Goal: Information Seeking & Learning: Understand process/instructions

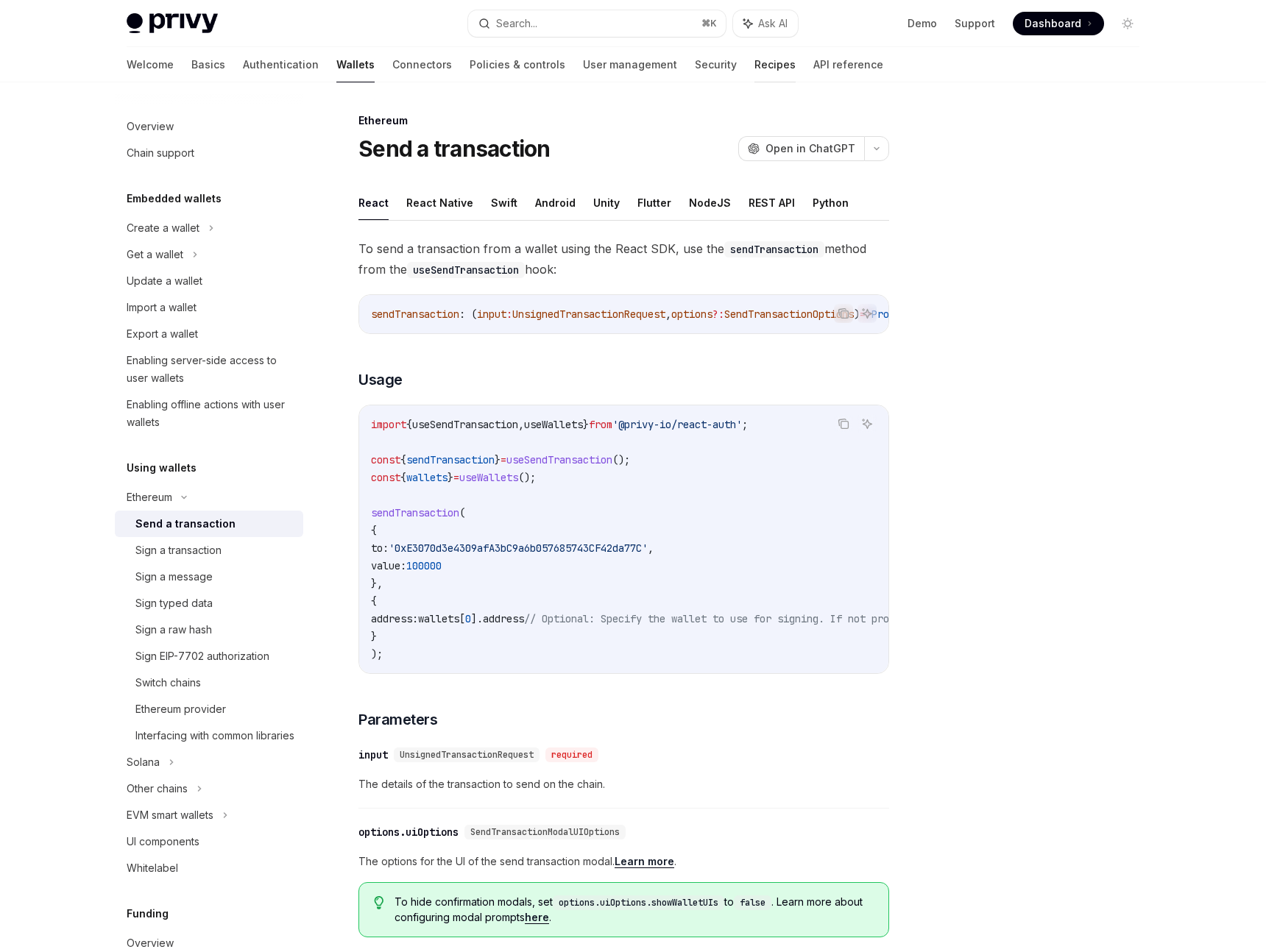
click at [754, 60] on link "Recipes" at bounding box center [774, 64] width 41 height 35
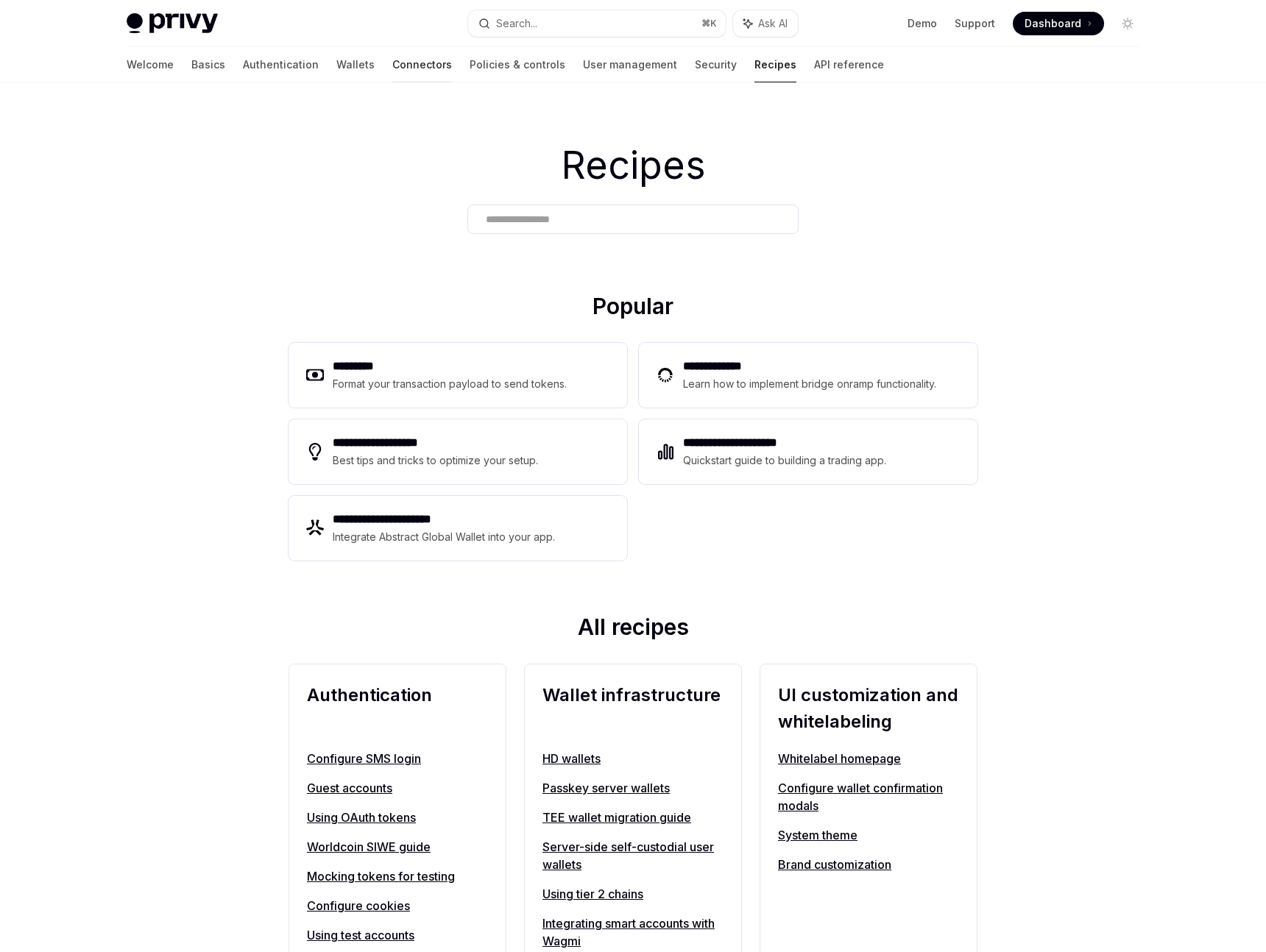
click at [392, 64] on link "Connectors" at bounding box center [422, 64] width 60 height 35
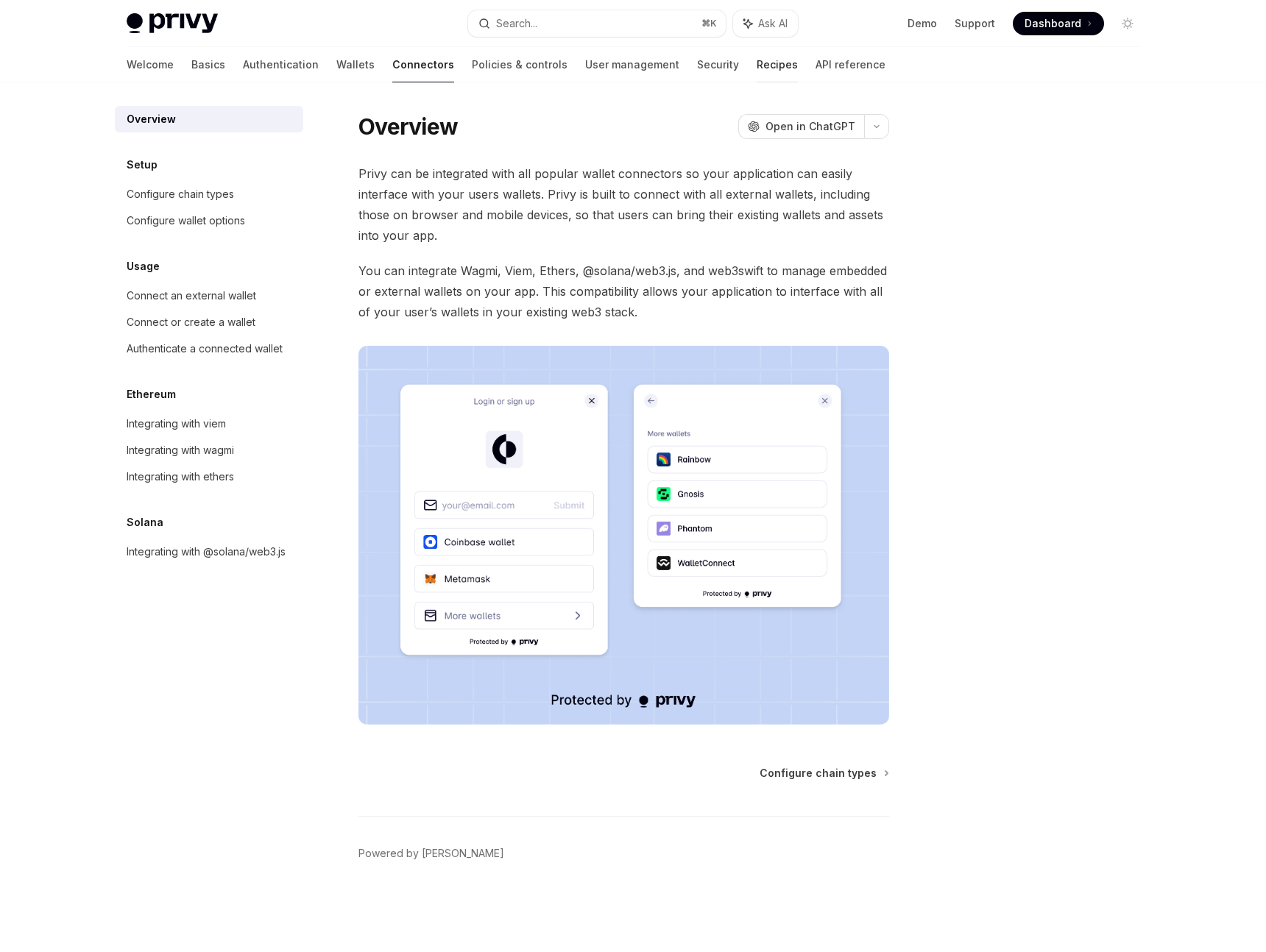
click at [757, 71] on link "Recipes" at bounding box center [776, 64] width 41 height 35
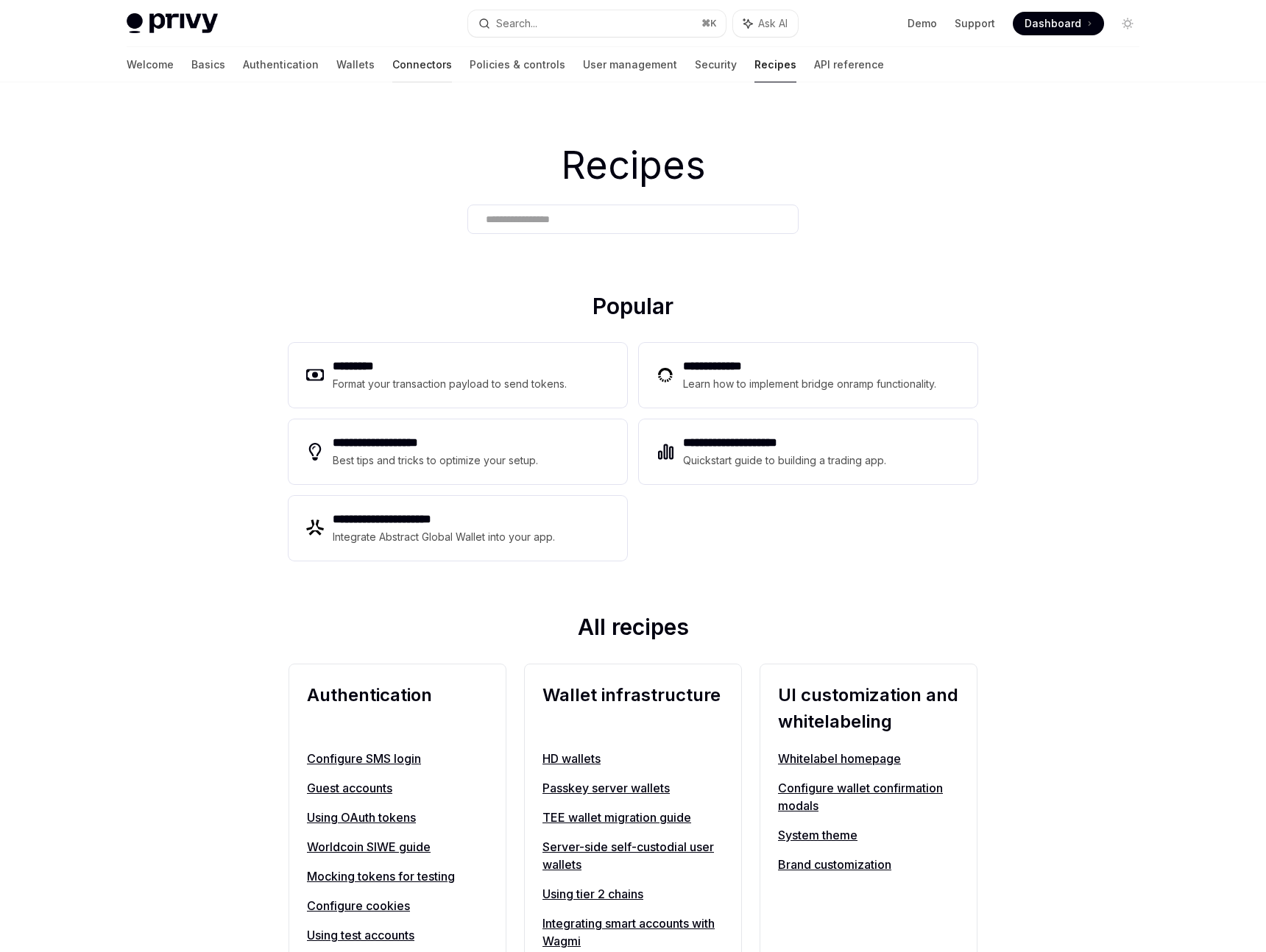
click at [392, 55] on link "Connectors" at bounding box center [422, 64] width 60 height 35
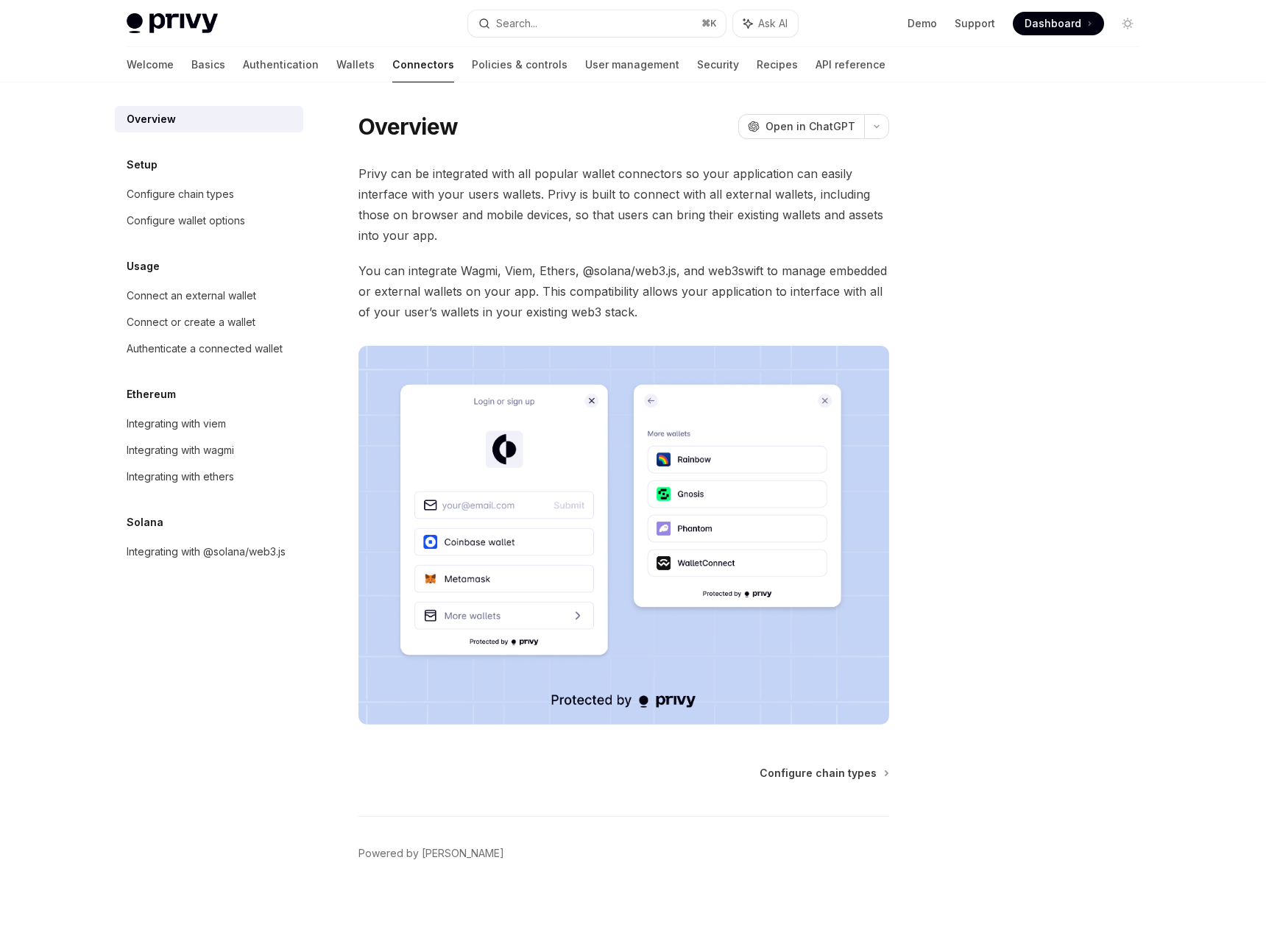
click at [336, 62] on link "Wallets" at bounding box center [355, 64] width 38 height 35
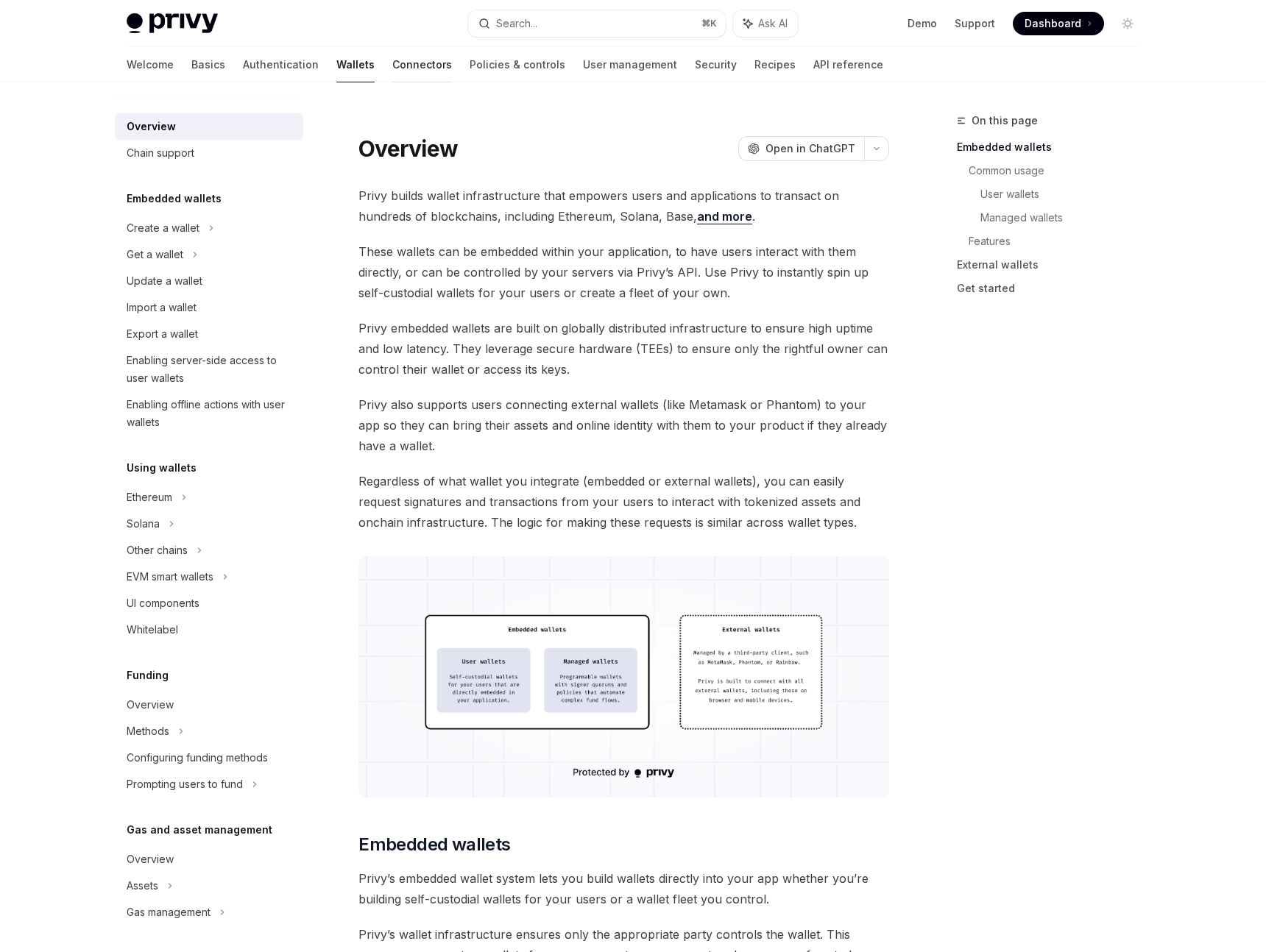
click at [392, 63] on link "Connectors" at bounding box center [422, 64] width 60 height 35
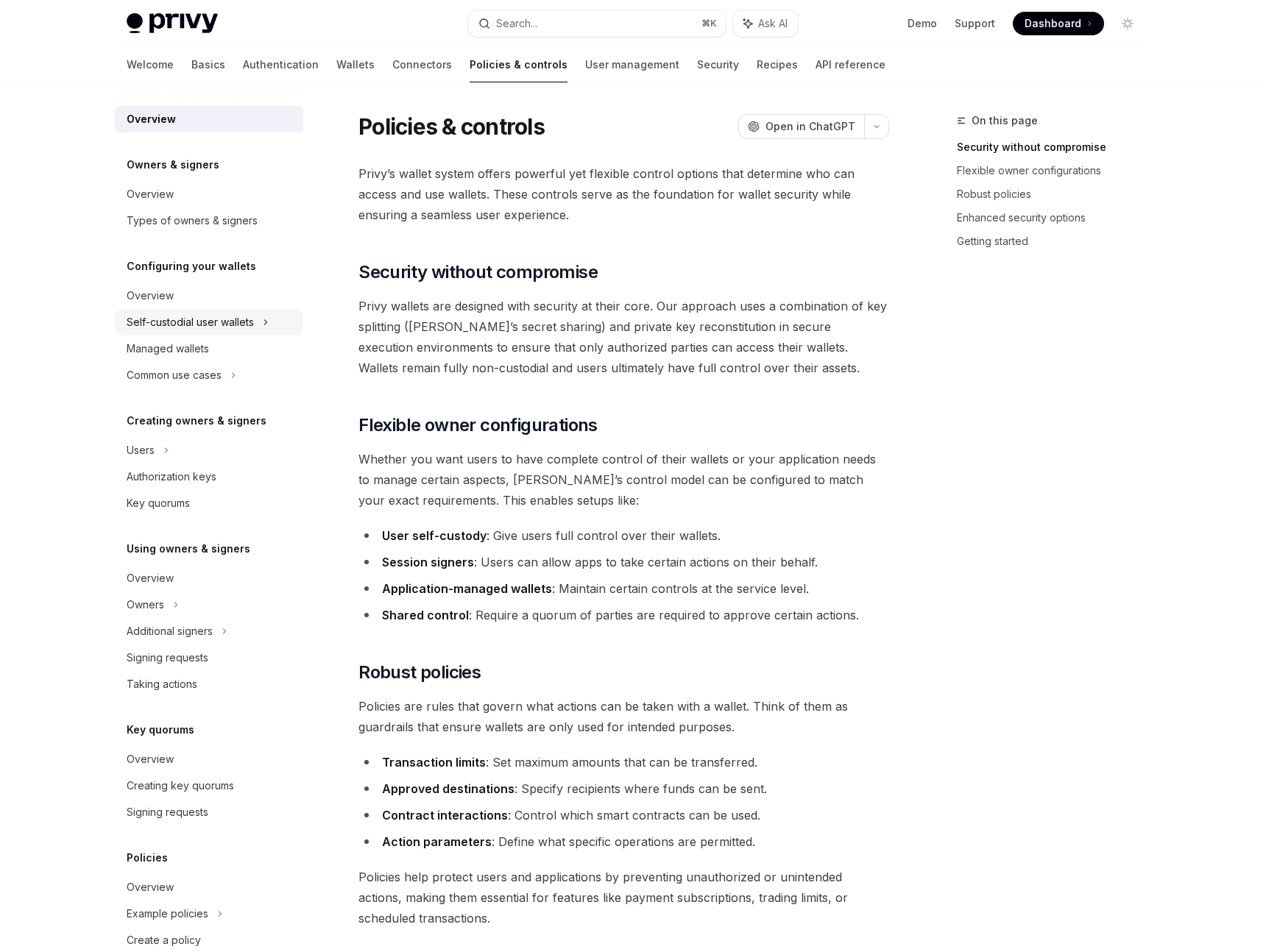
click at [173, 320] on div "Self-custodial user wallets" at bounding box center [190, 322] width 127 height 17
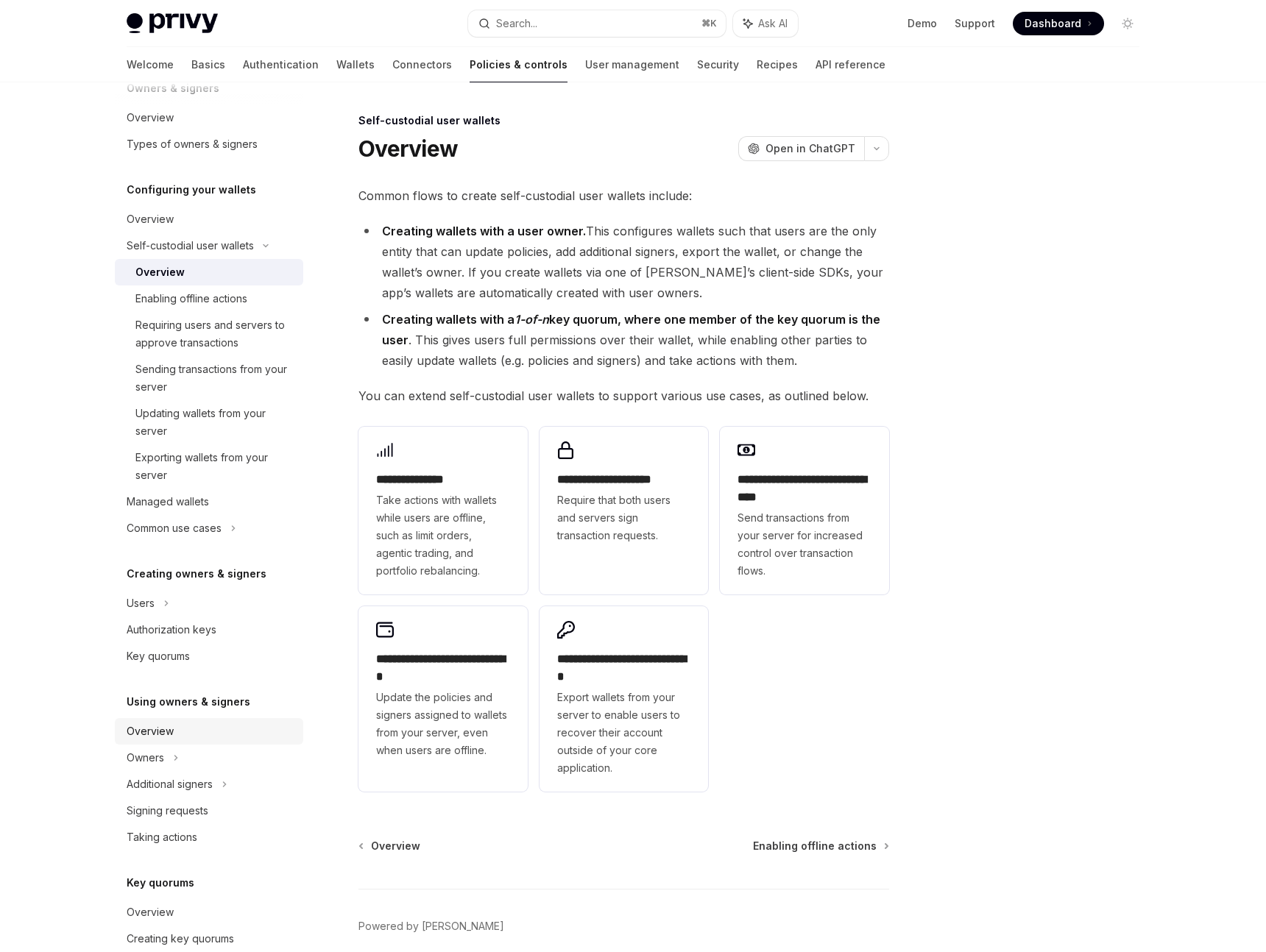
scroll to position [95, 0]
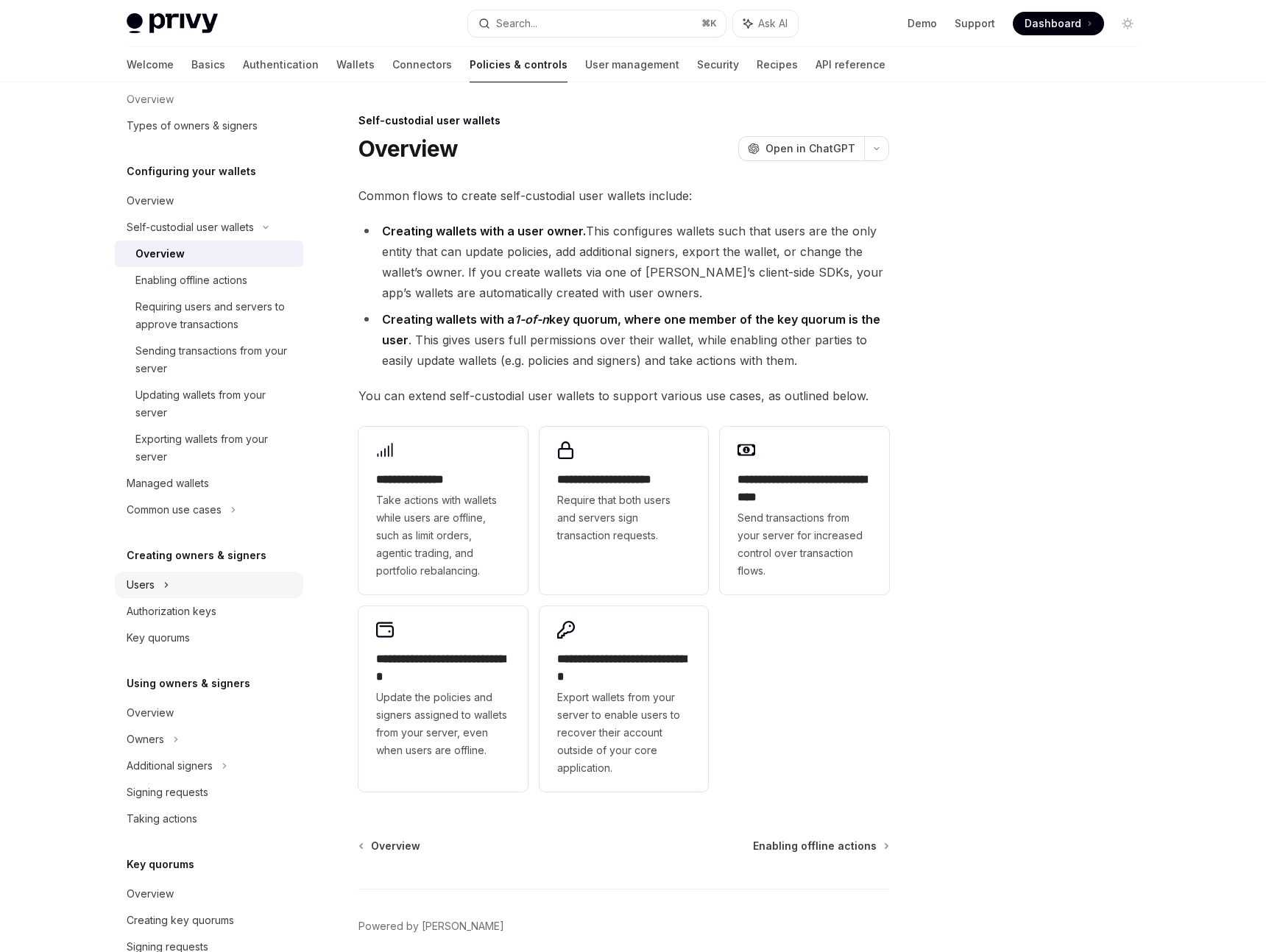
click at [179, 582] on div "Users" at bounding box center [208, 585] width 188 height 26
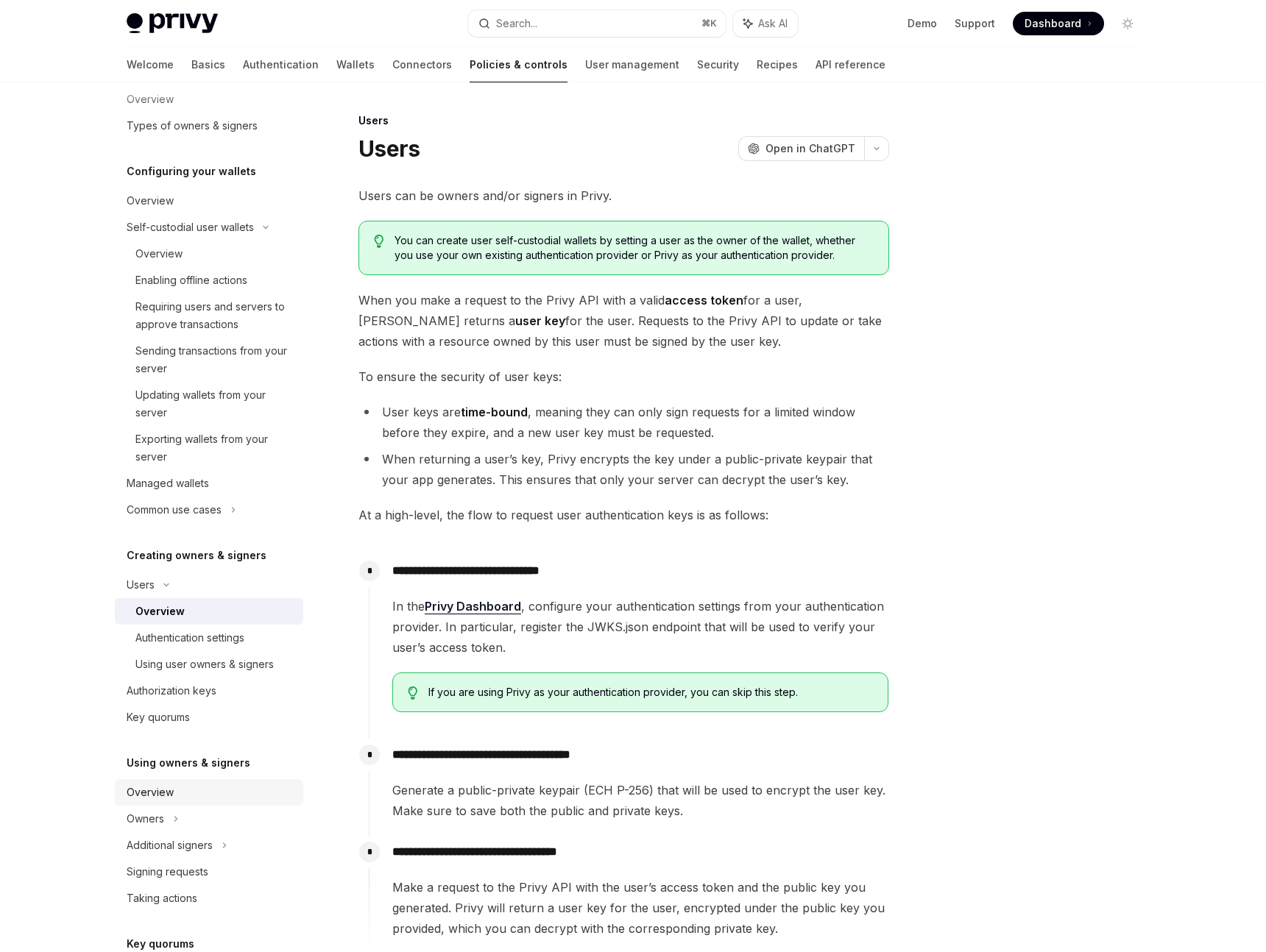
click at [200, 785] on div "Overview" at bounding box center [210, 792] width 168 height 17
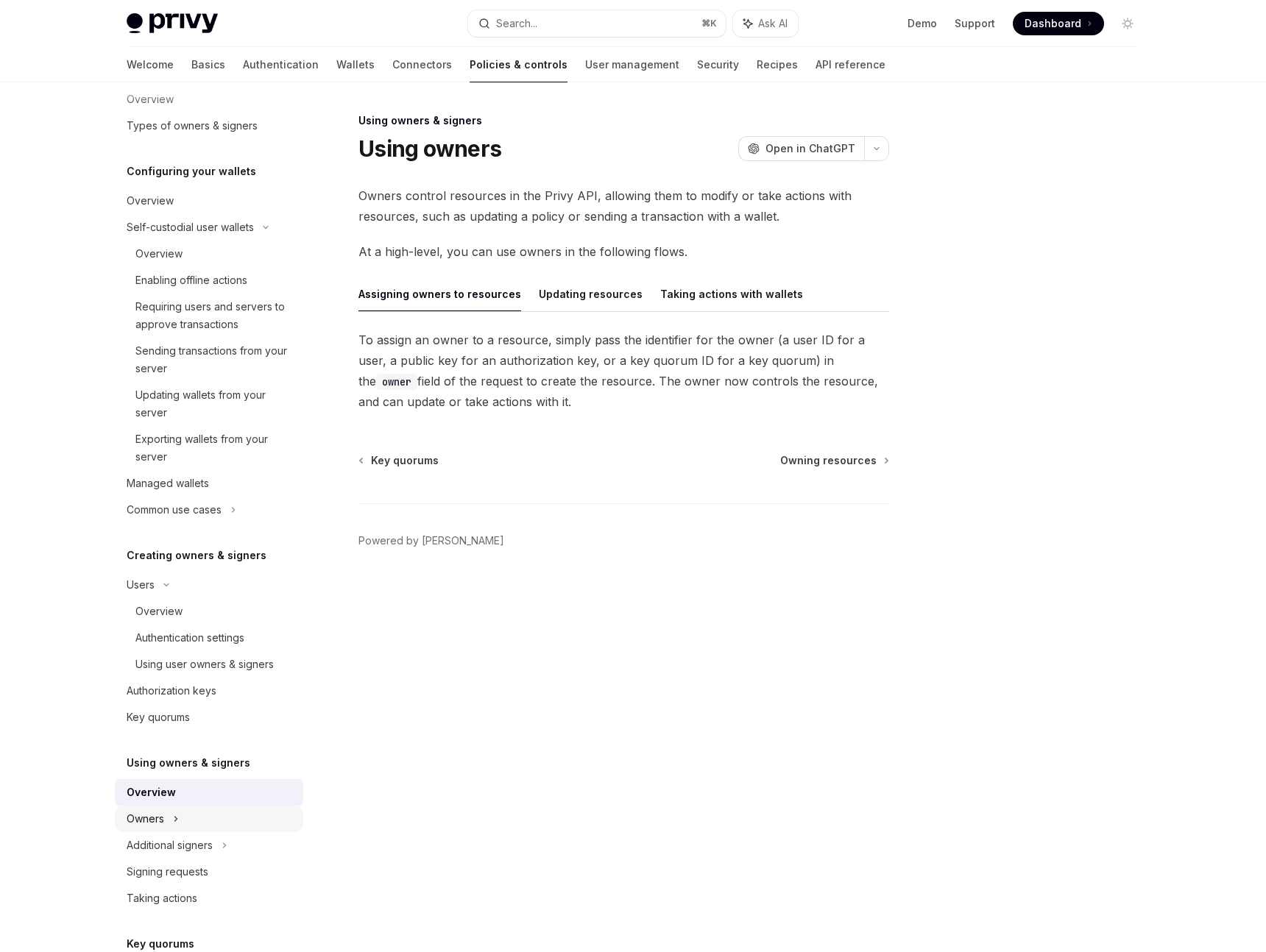
click at [188, 241] on div "Owners" at bounding box center [208, 227] width 188 height 26
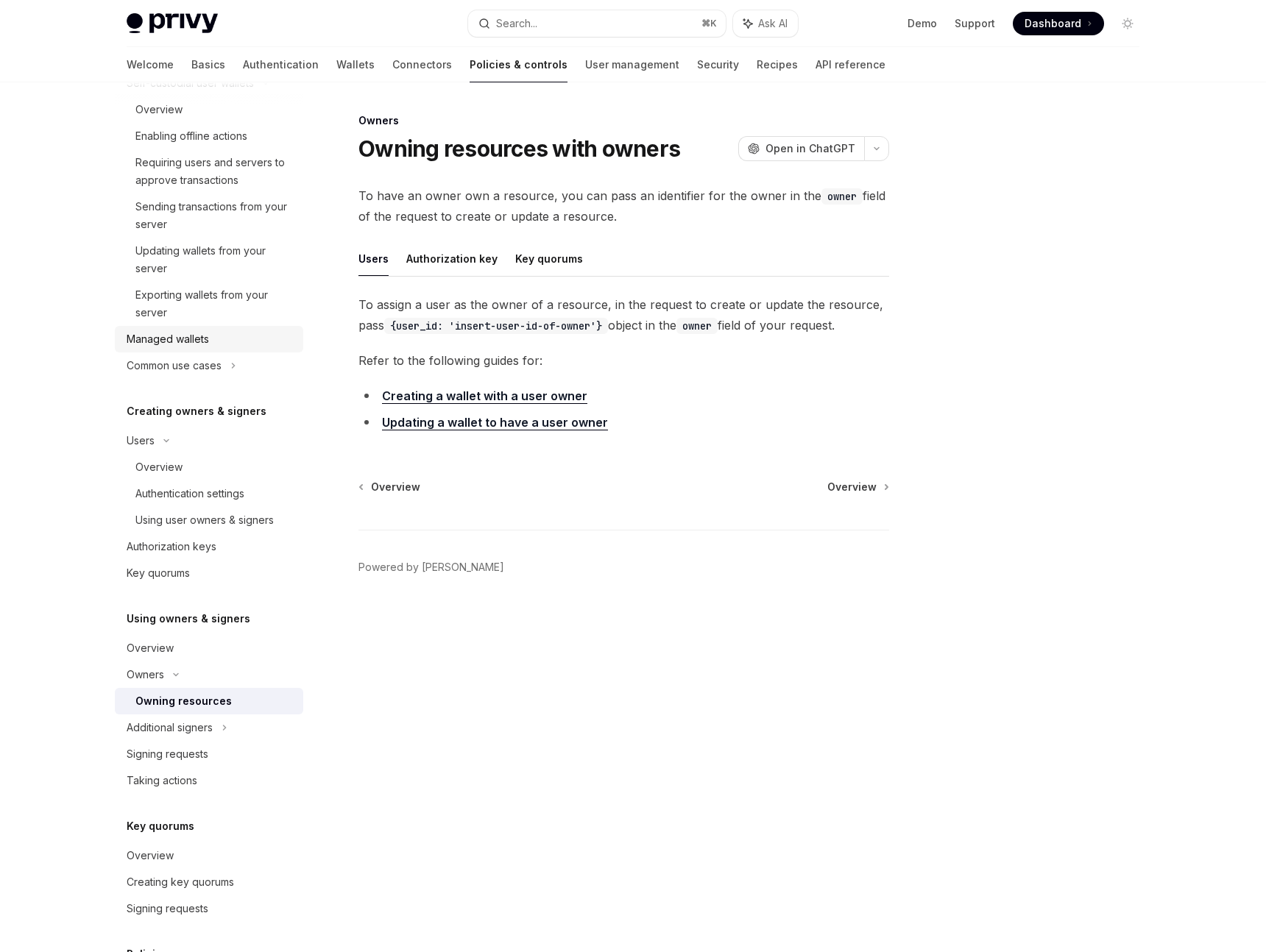
scroll to position [39, 0]
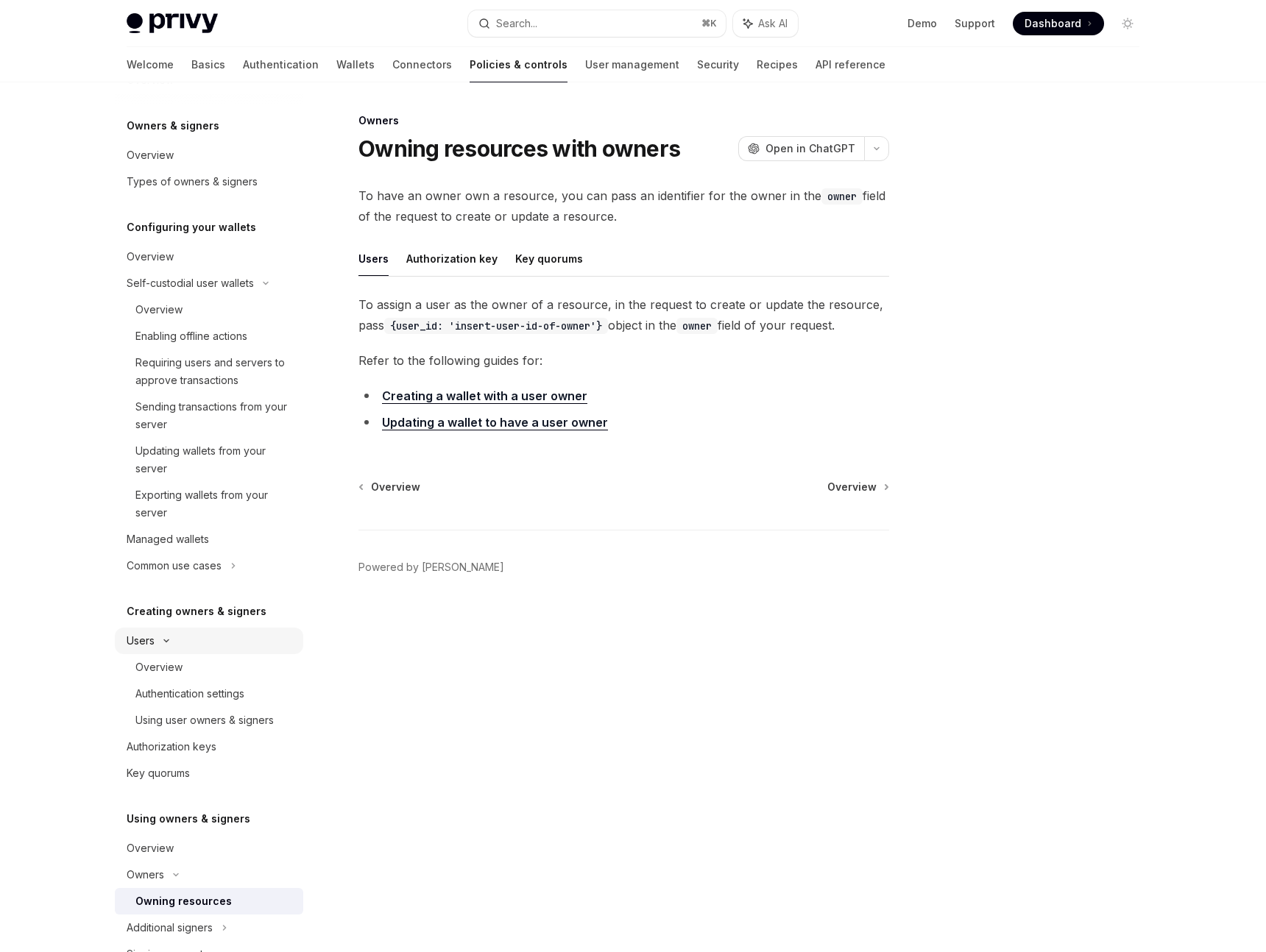
click at [165, 631] on div "Users" at bounding box center [208, 640] width 188 height 26
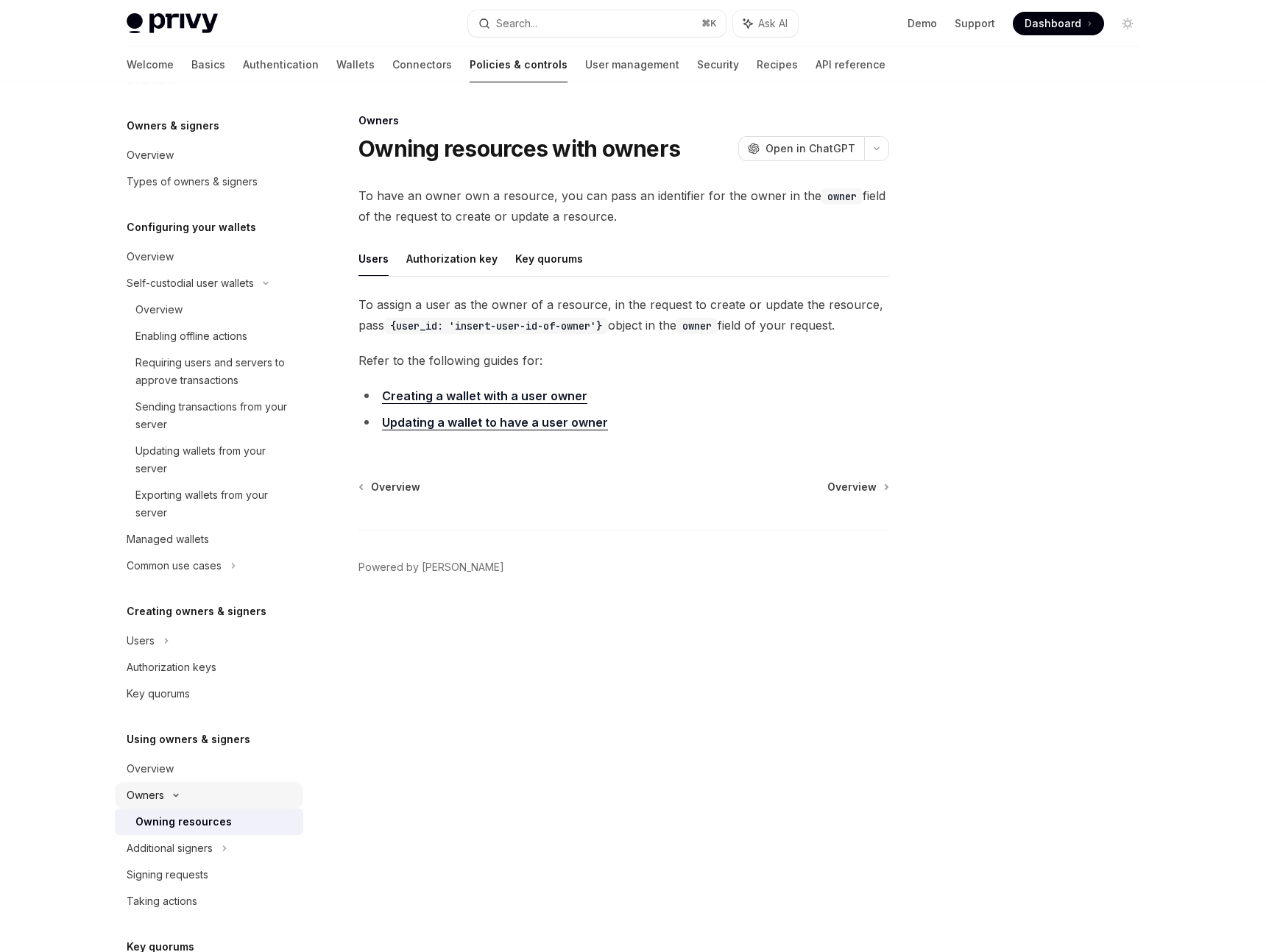
click at [171, 297] on div "Owners" at bounding box center [208, 283] width 188 height 26
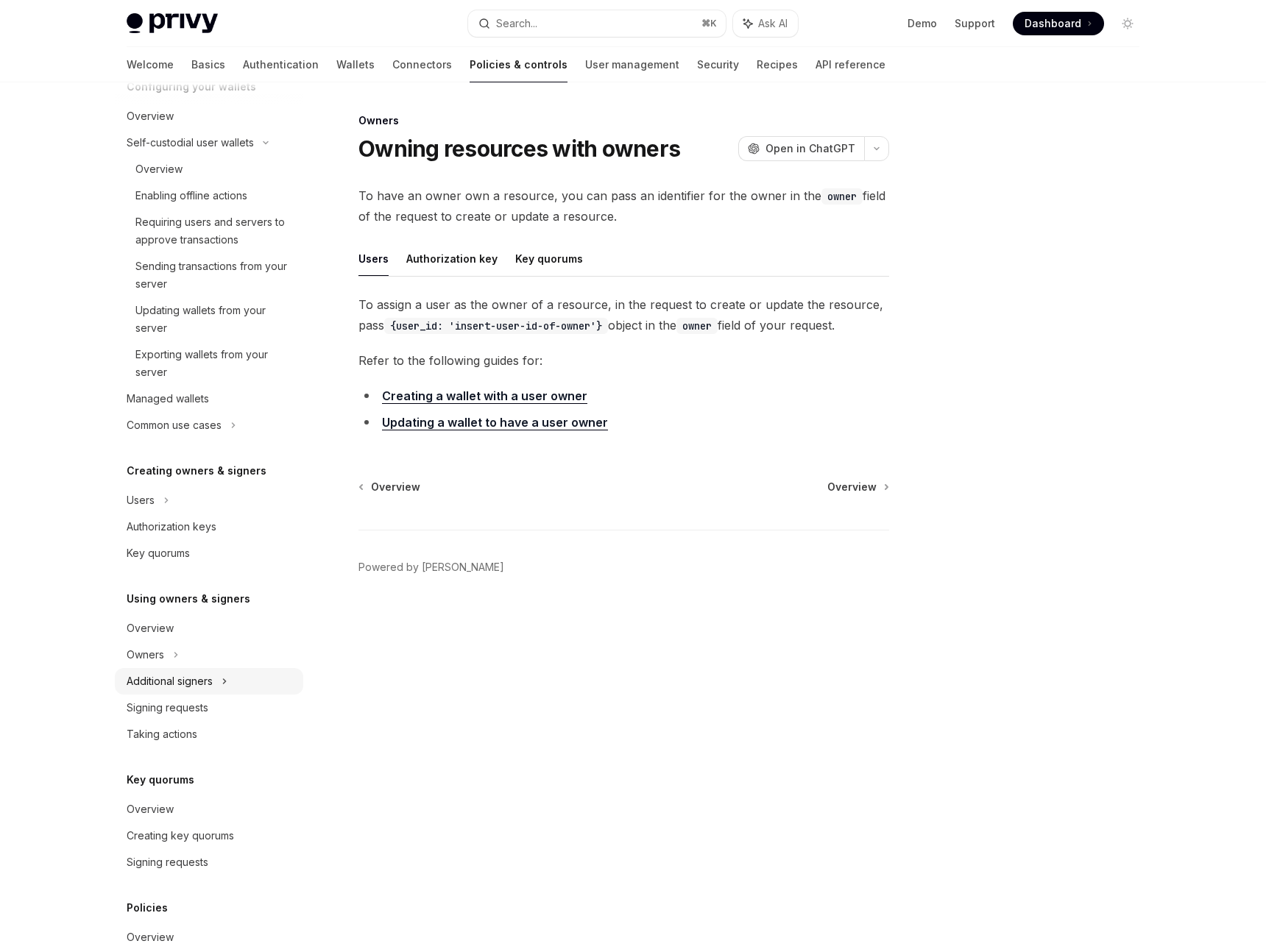
click at [178, 679] on div "Additional signers" at bounding box center [169, 681] width 86 height 17
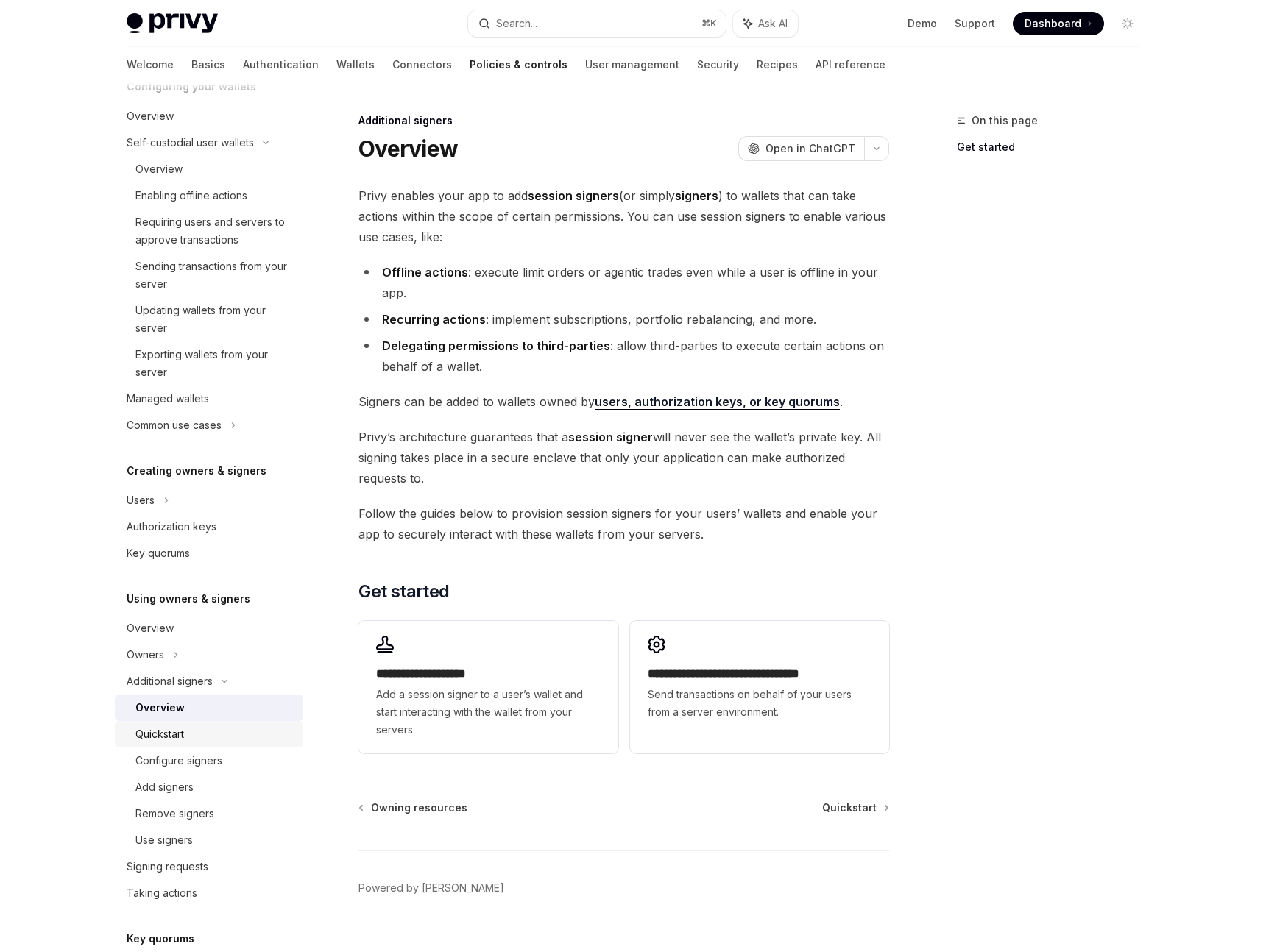
scroll to position [226, 0]
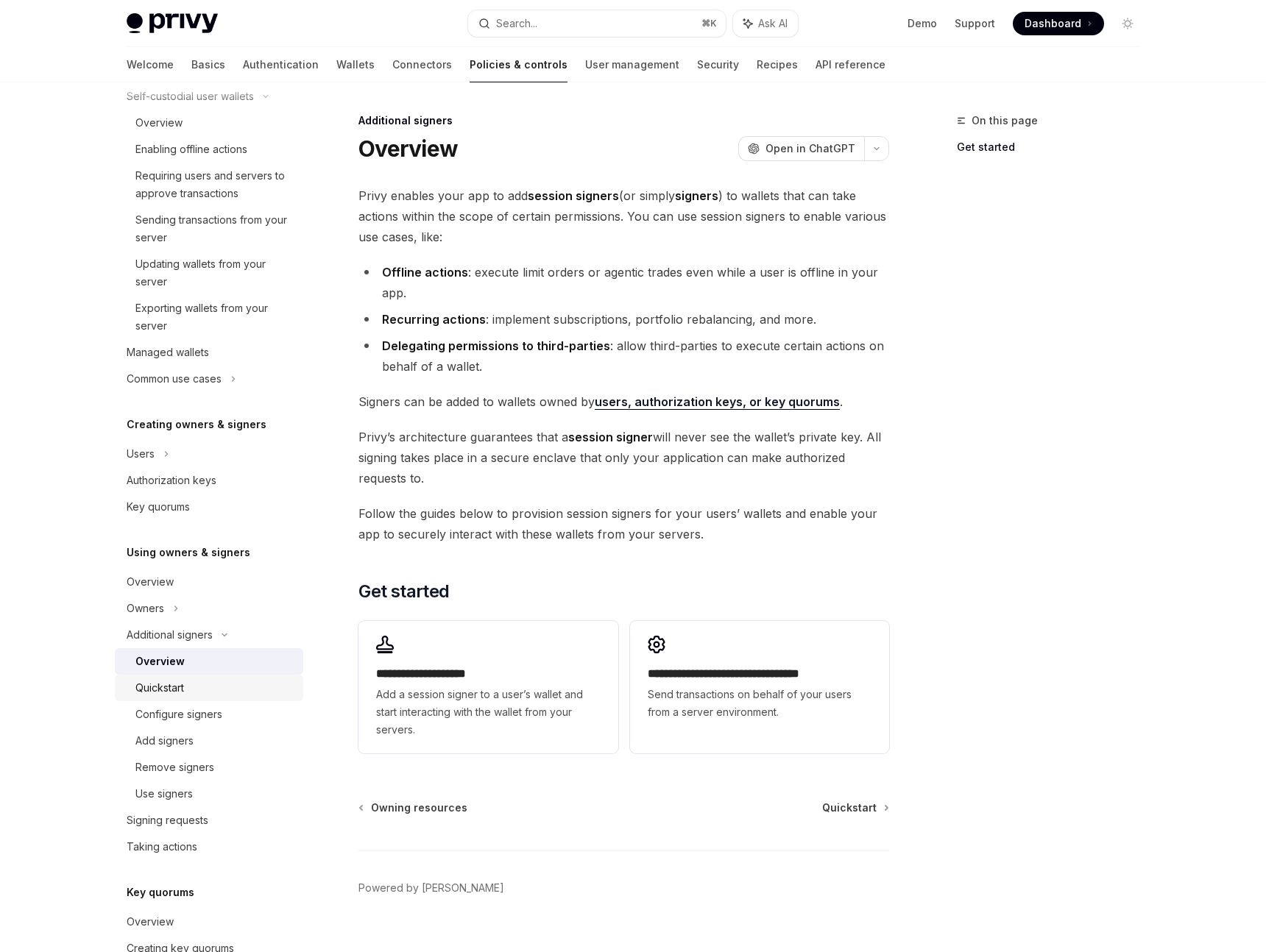
click at [180, 689] on div "Quickstart" at bounding box center [159, 688] width 48 height 17
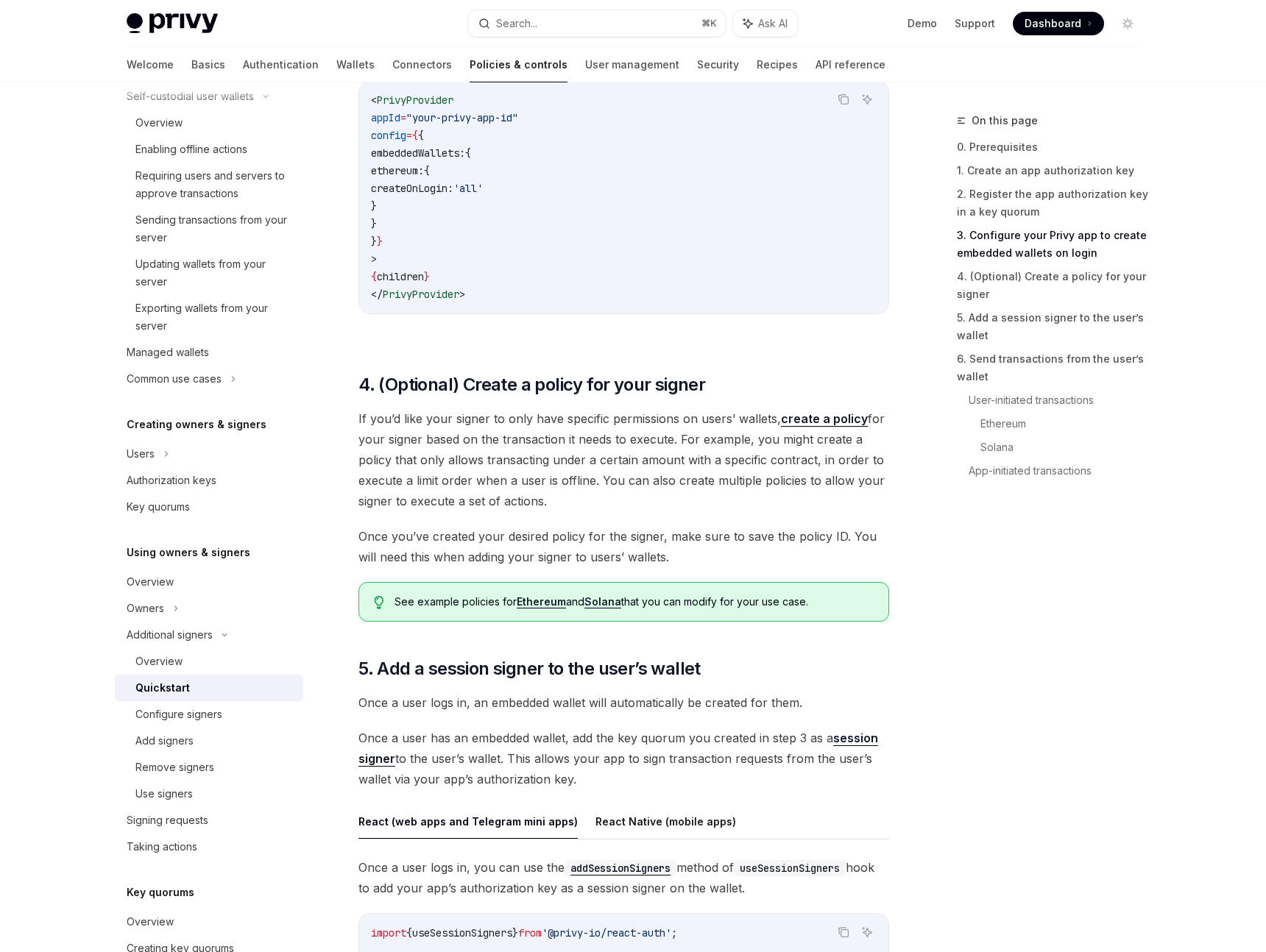
scroll to position [2181, 0]
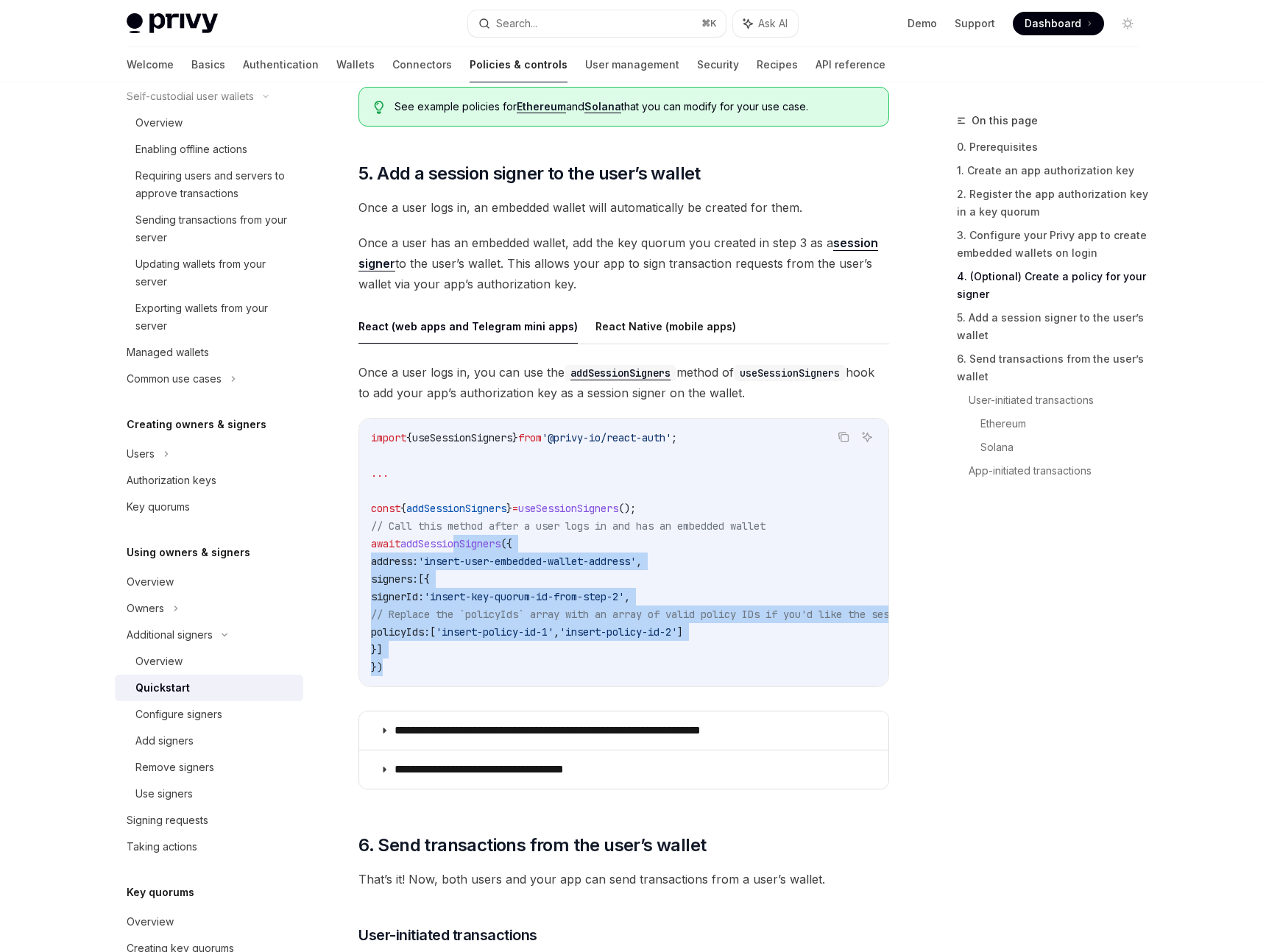
drag, startPoint x: 460, startPoint y: 547, endPoint x: 508, endPoint y: 659, distance: 121.9
click at [508, 659] on code "import { useSessionSigners } from '@privy-io/react-auth' ; ... const { addSessi…" at bounding box center [1153, 552] width 1566 height 247
drag, startPoint x: 508, startPoint y: 659, endPoint x: 425, endPoint y: 555, distance: 133.1
click at [425, 555] on code "import { useSessionSigners } from '@privy-io/react-auth' ; ... const { addSessi…" at bounding box center [1153, 552] width 1566 height 247
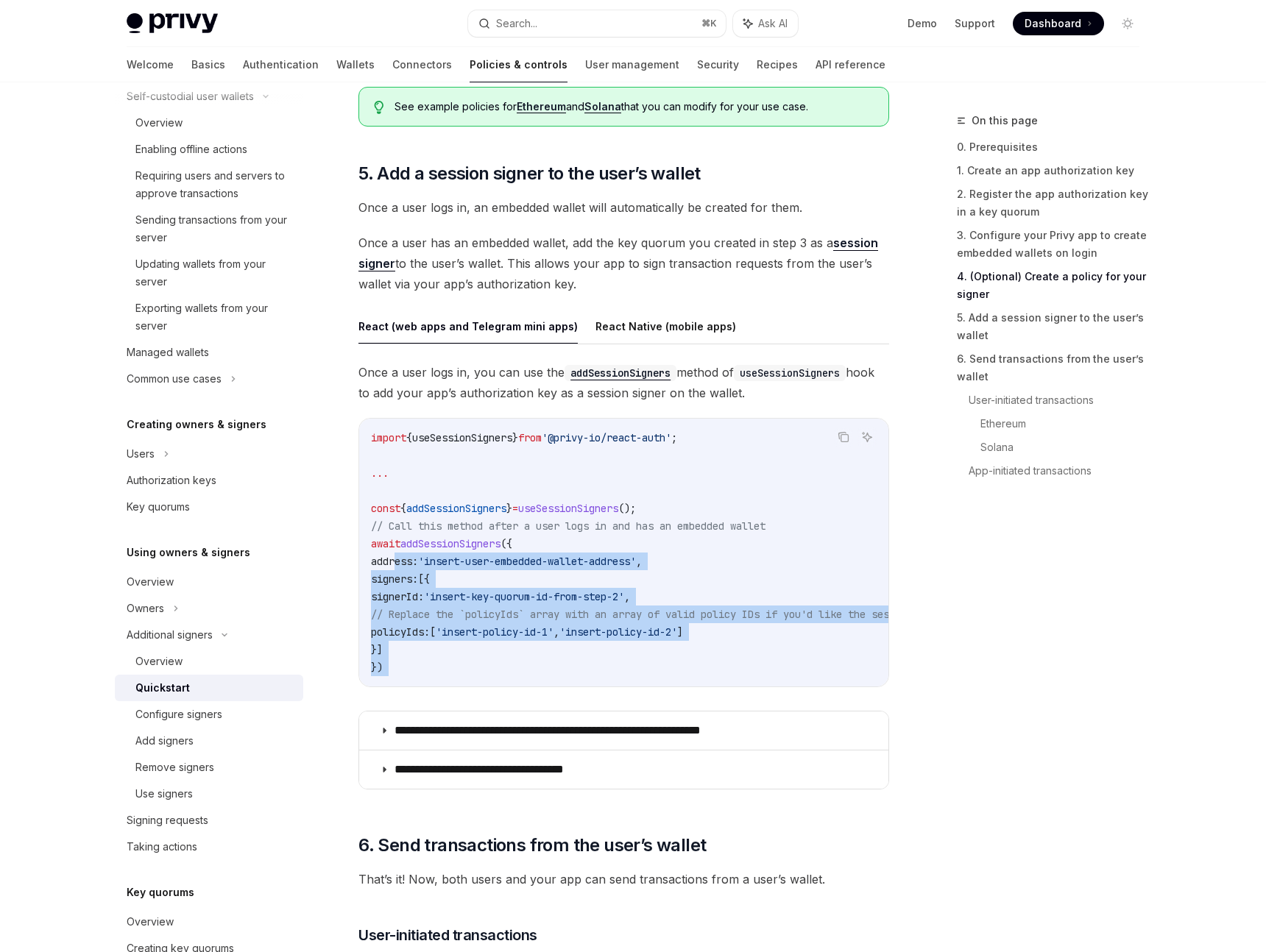
click at [418, 555] on span "address:" at bounding box center [394, 561] width 47 height 14
drag, startPoint x: 391, startPoint y: 530, endPoint x: 464, endPoint y: 665, distance: 153.5
click at [464, 665] on code "import { useSessionSigners } from '@privy-io/react-auth' ; ... const { addSessi…" at bounding box center [1153, 552] width 1566 height 247
drag, startPoint x: 464, startPoint y: 665, endPoint x: 420, endPoint y: 547, distance: 125.9
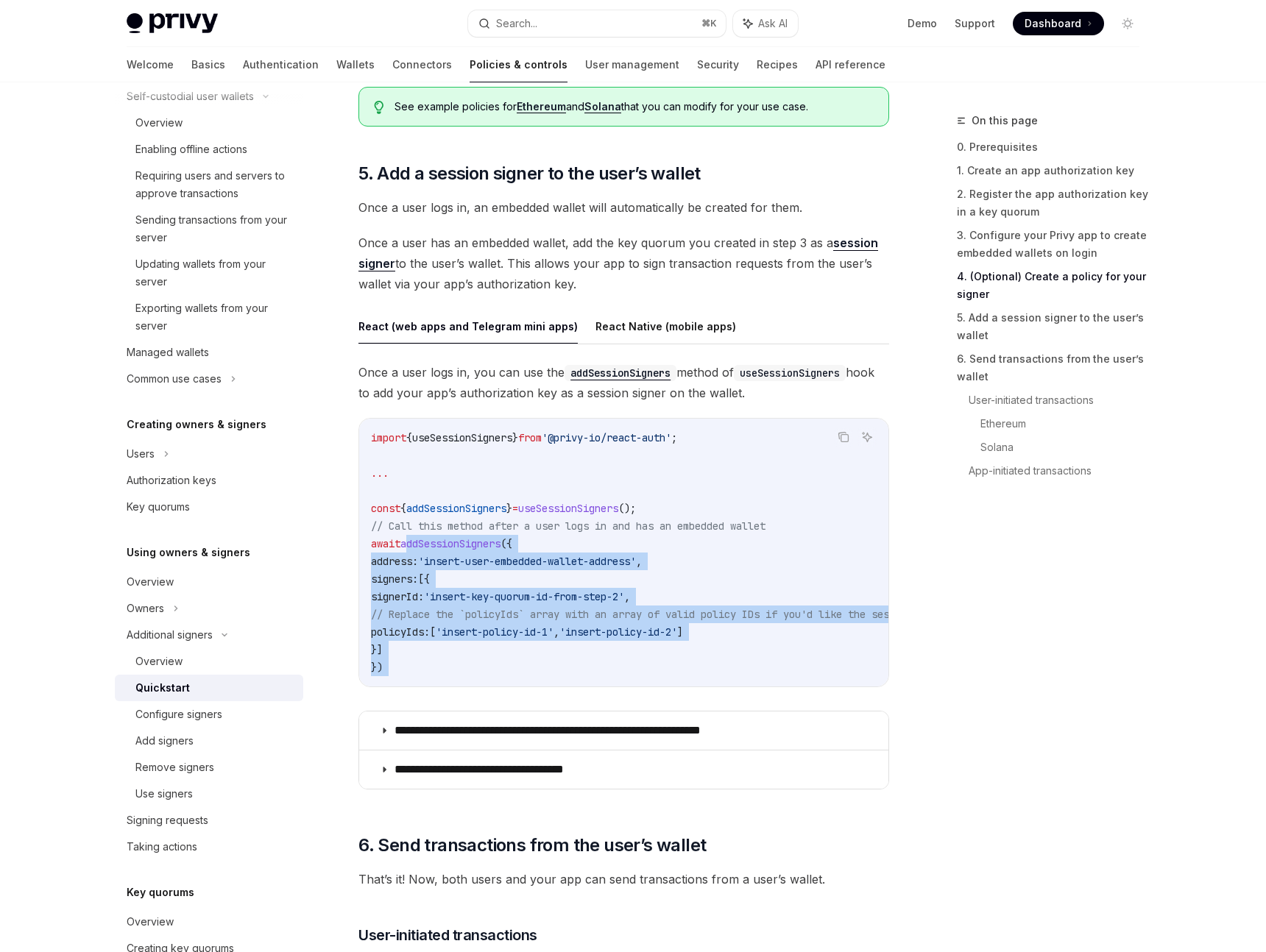
click at [420, 547] on code "import { useSessionSigners } from '@privy-io/react-auth' ; ... const { addSessi…" at bounding box center [1153, 552] width 1566 height 247
click at [420, 547] on span "addSessionSigners" at bounding box center [450, 543] width 100 height 14
drag, startPoint x: 420, startPoint y: 547, endPoint x: 455, endPoint y: 652, distance: 110.7
click at [455, 650] on code "import { useSessionSigners } from '@privy-io/react-auth' ; ... const { addSessi…" at bounding box center [1153, 552] width 1566 height 247
click at [455, 652] on code "import { useSessionSigners } from '@privy-io/react-auth' ; ... const { addSessi…" at bounding box center [1153, 552] width 1566 height 247
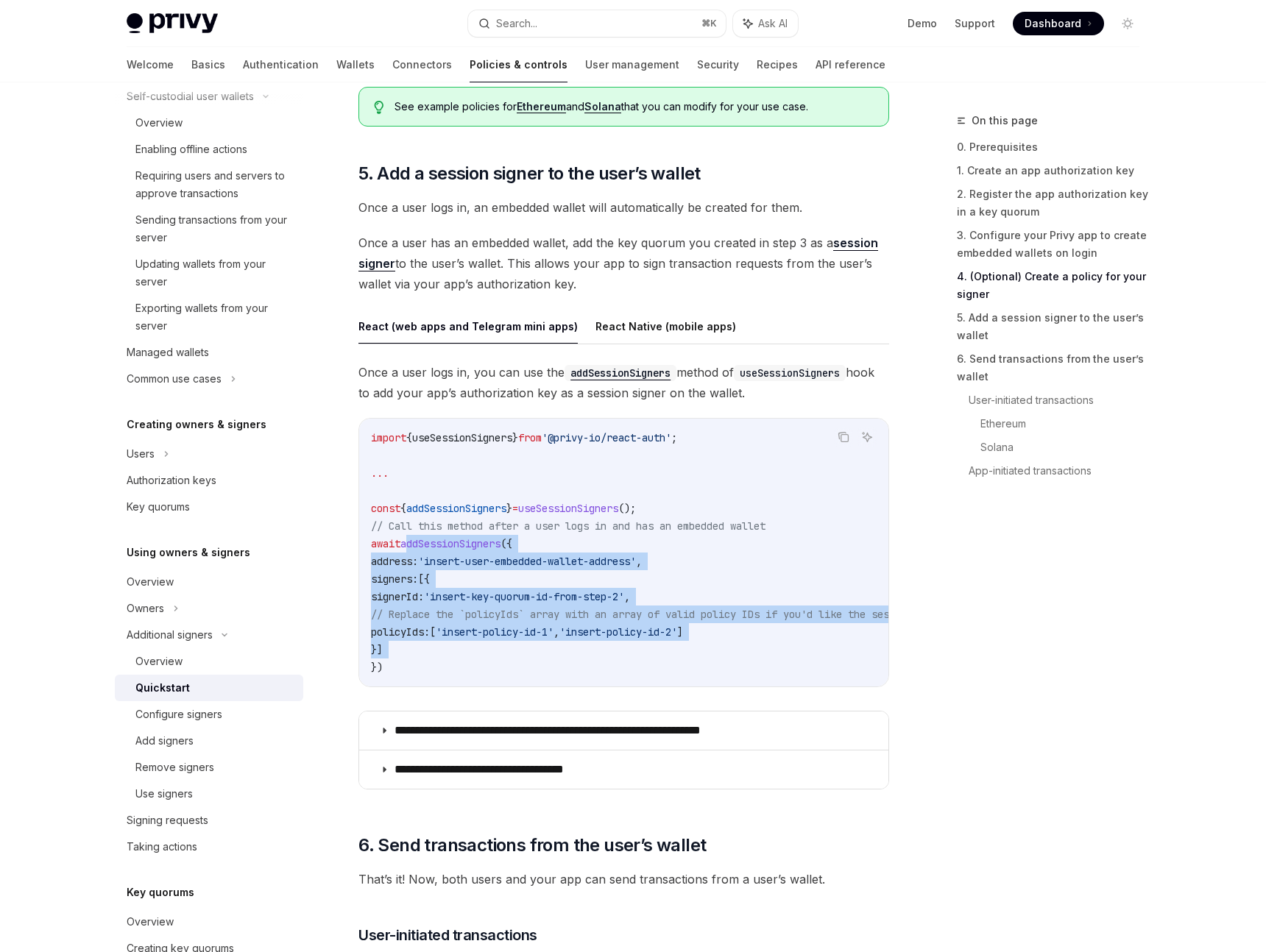
drag, startPoint x: 455, startPoint y: 652, endPoint x: 420, endPoint y: 546, distance: 111.6
click at [420, 546] on code "import { useSessionSigners } from '@privy-io/react-auth' ; ... const { addSessi…" at bounding box center [1153, 552] width 1566 height 247
click at [420, 546] on span "addSessionSigners" at bounding box center [450, 543] width 100 height 14
drag, startPoint x: 420, startPoint y: 546, endPoint x: 454, endPoint y: 651, distance: 110.4
click at [454, 651] on code "import { useSessionSigners } from '@privy-io/react-auth' ; ... const { addSessi…" at bounding box center [1153, 552] width 1566 height 247
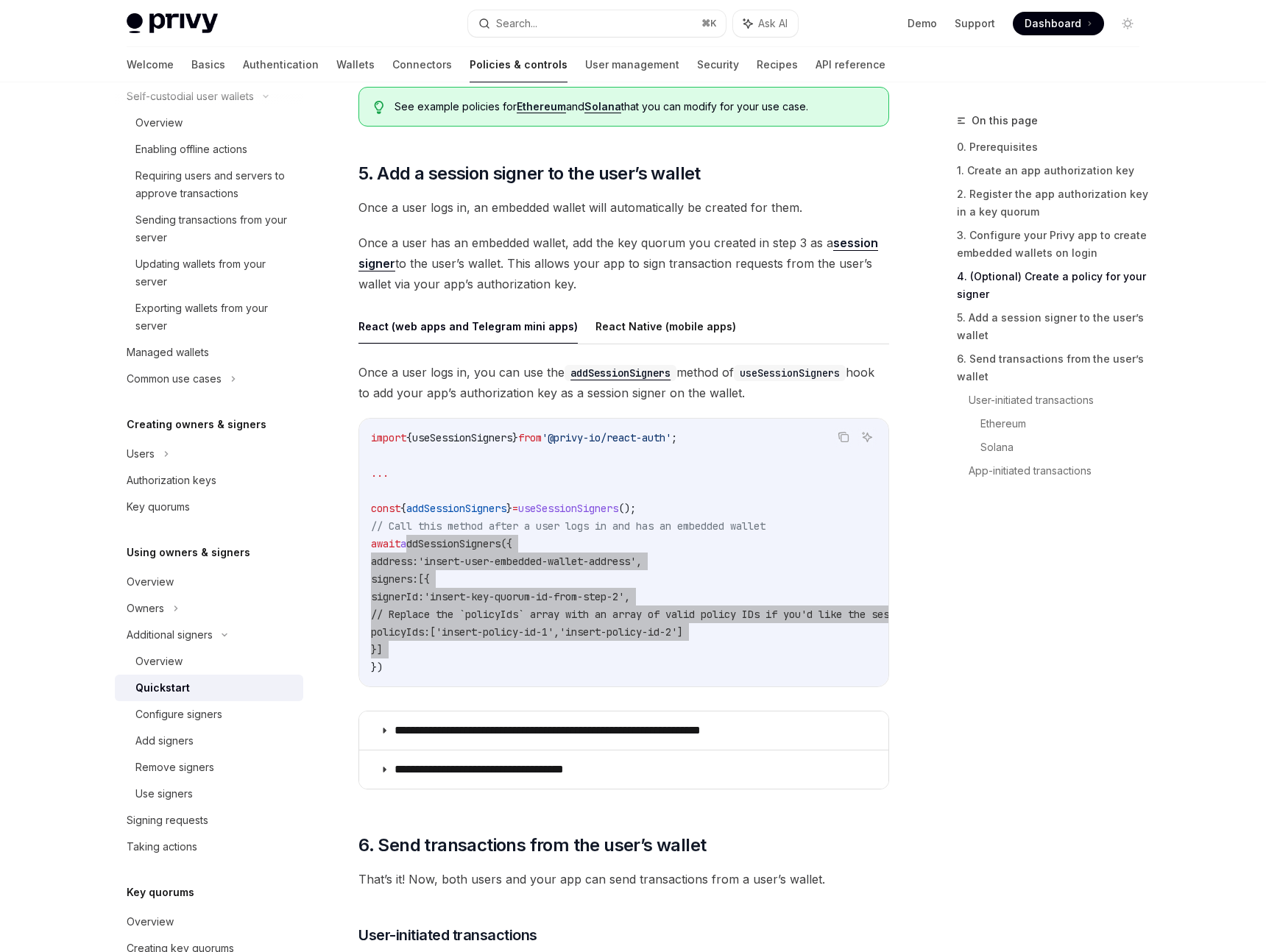
type textarea "*"
